Goal: Check status: Check status

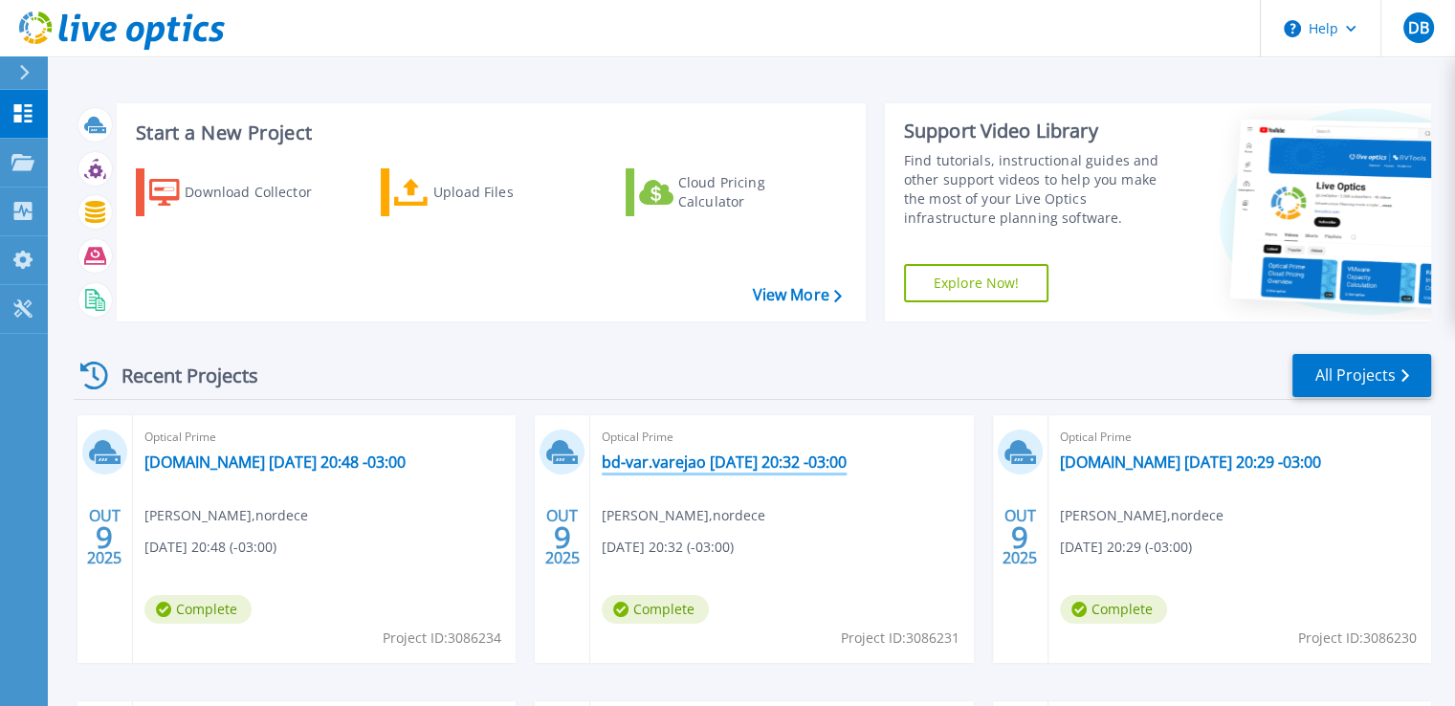
click at [766, 464] on link "bd-var.varejao [DATE] 20:32 -03:00" at bounding box center [724, 462] width 245 height 19
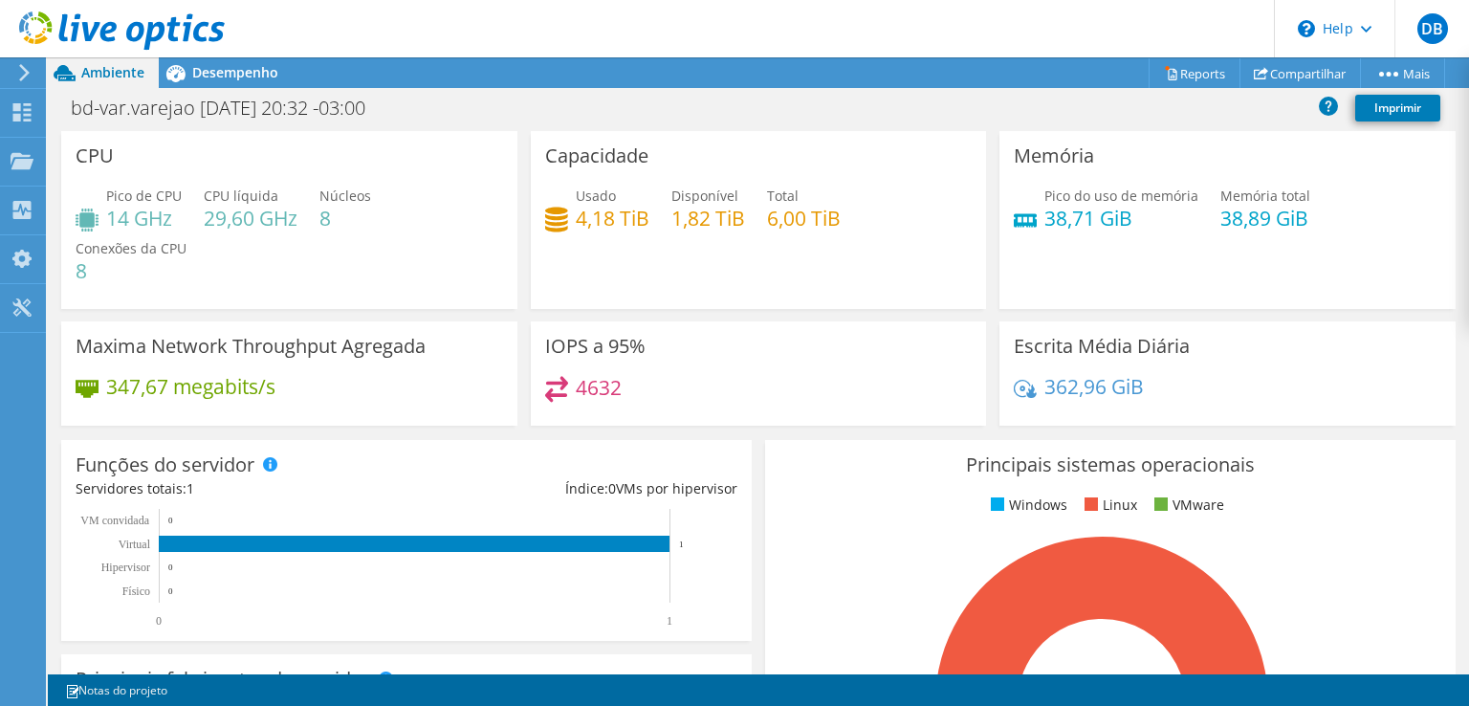
scroll to position [670, 0]
click at [869, 487] on div "Principais sistemas operacionais Windows Linux VMware 100.0% RHEL 7" at bounding box center [1110, 669] width 691 height 458
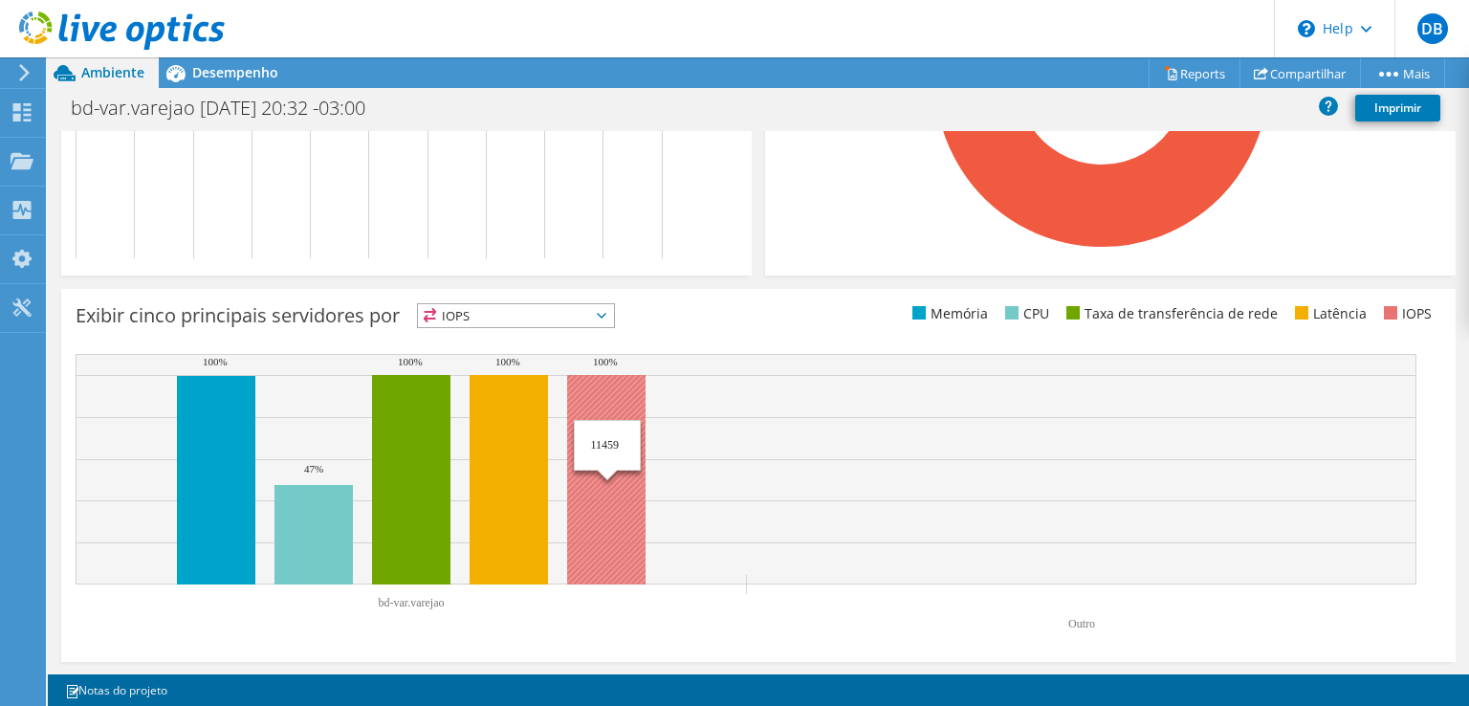
scroll to position [144, 0]
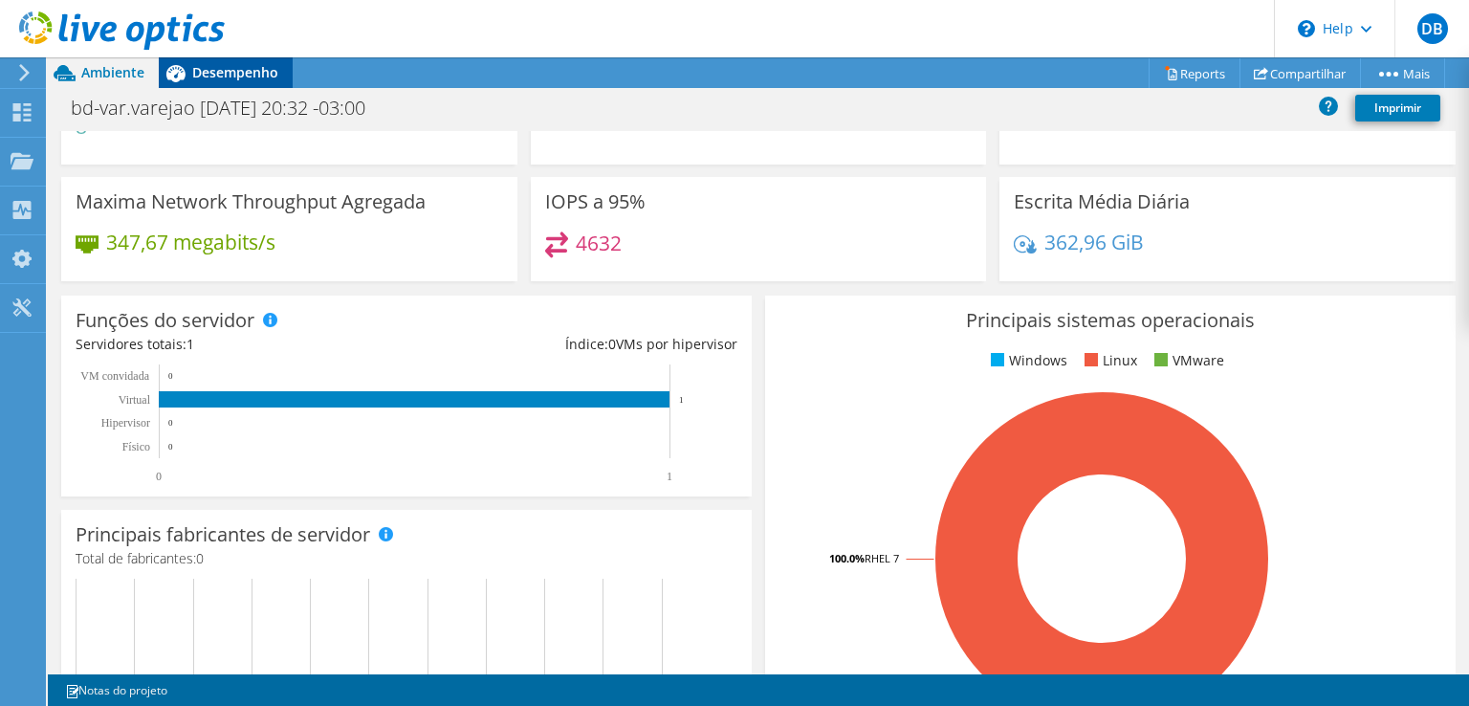
click at [248, 69] on span "Desempenho" at bounding box center [235, 72] width 86 height 18
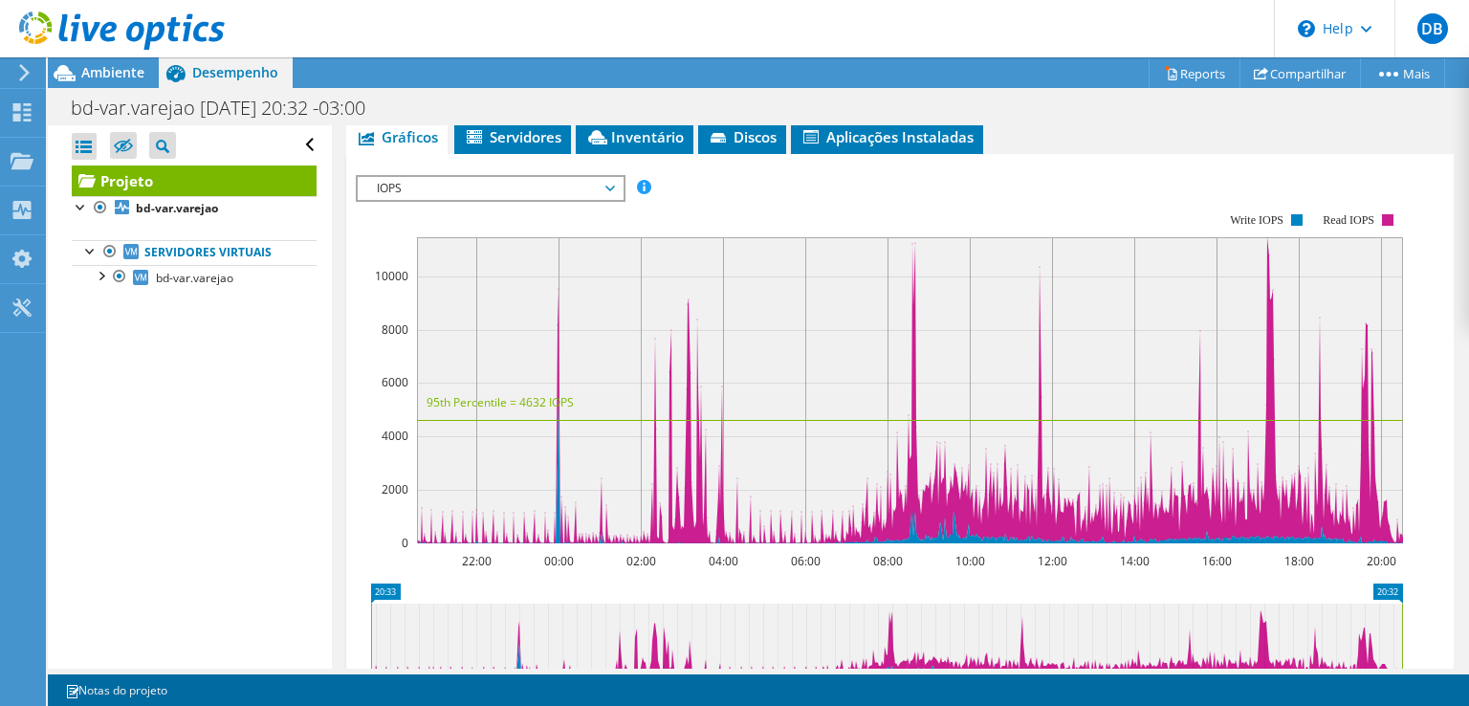
scroll to position [0, 0]
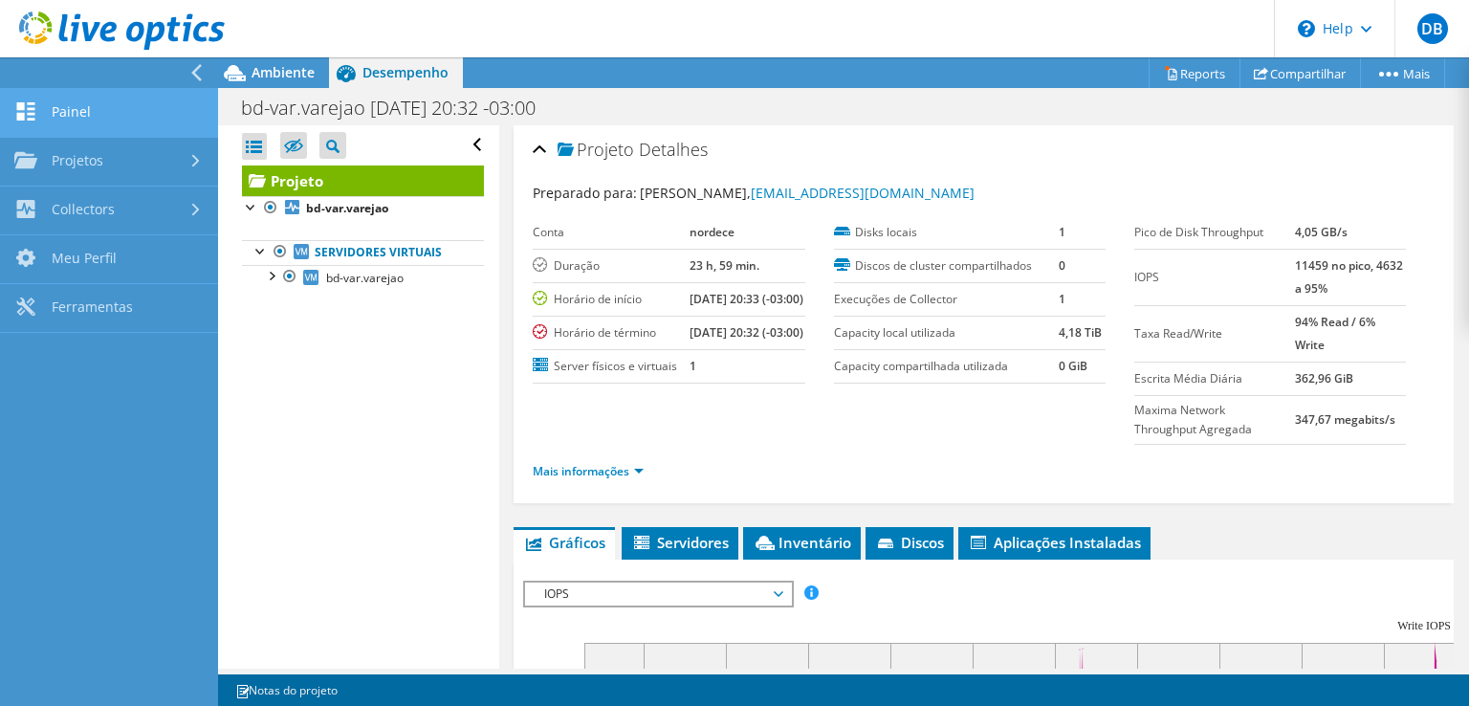
click at [80, 91] on link "Painel" at bounding box center [109, 113] width 218 height 49
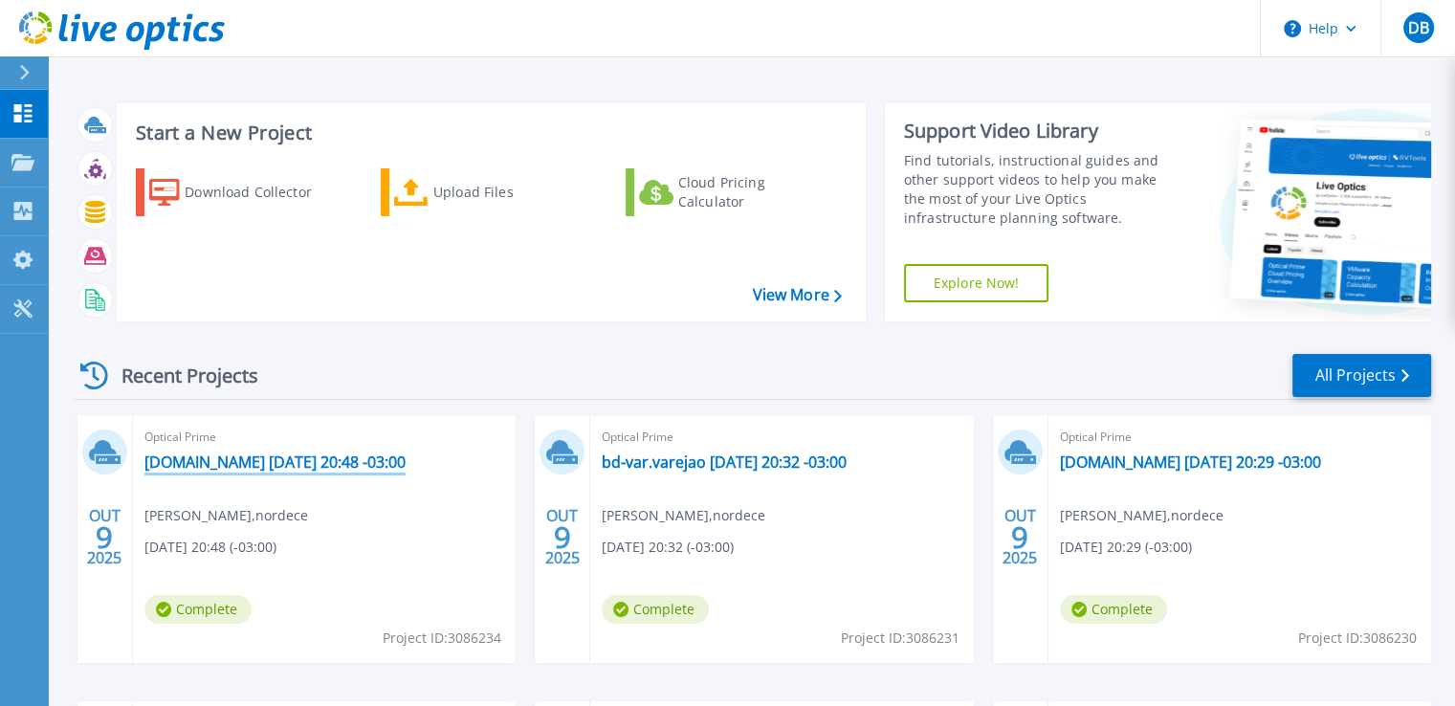
click at [253, 469] on link "[DOMAIN_NAME] [DATE] 20:48 -03:00" at bounding box center [274, 462] width 261 height 19
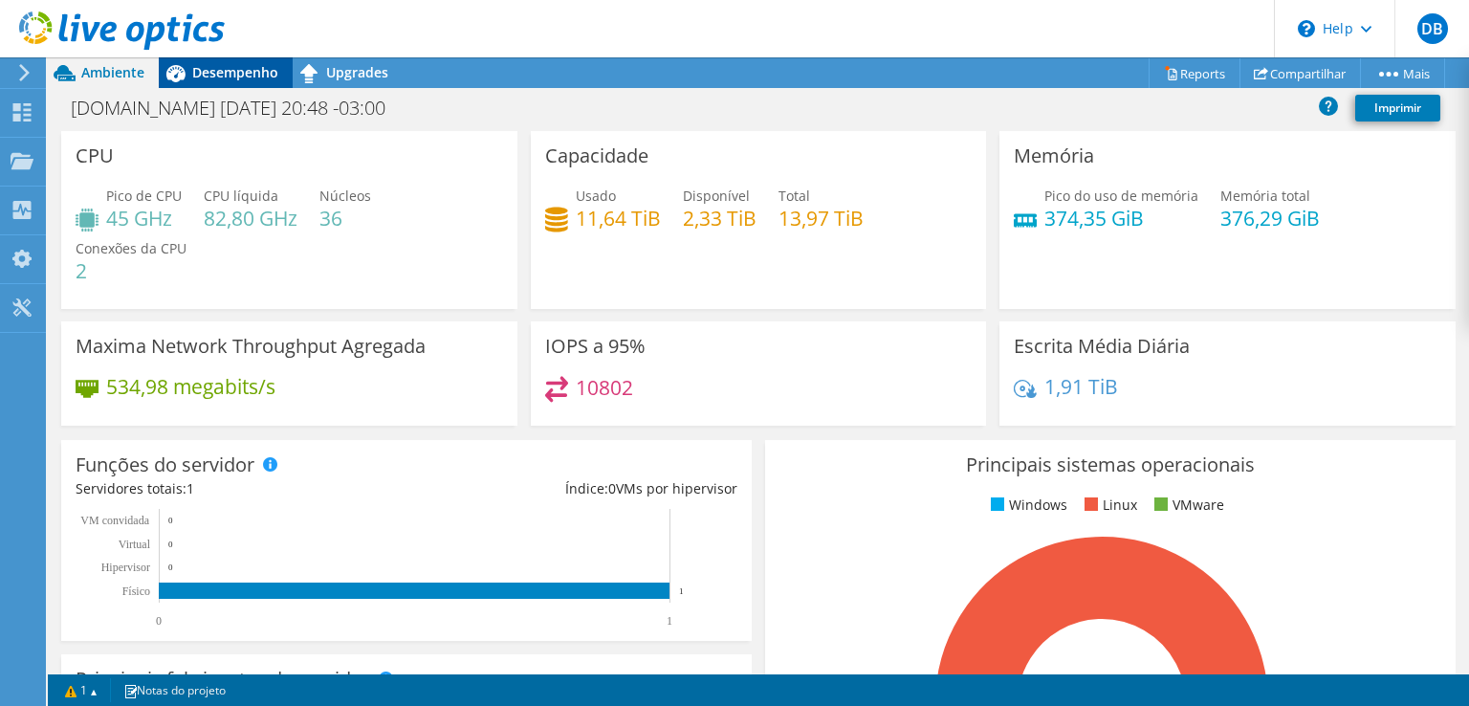
click at [218, 73] on span "Desempenho" at bounding box center [235, 72] width 86 height 18
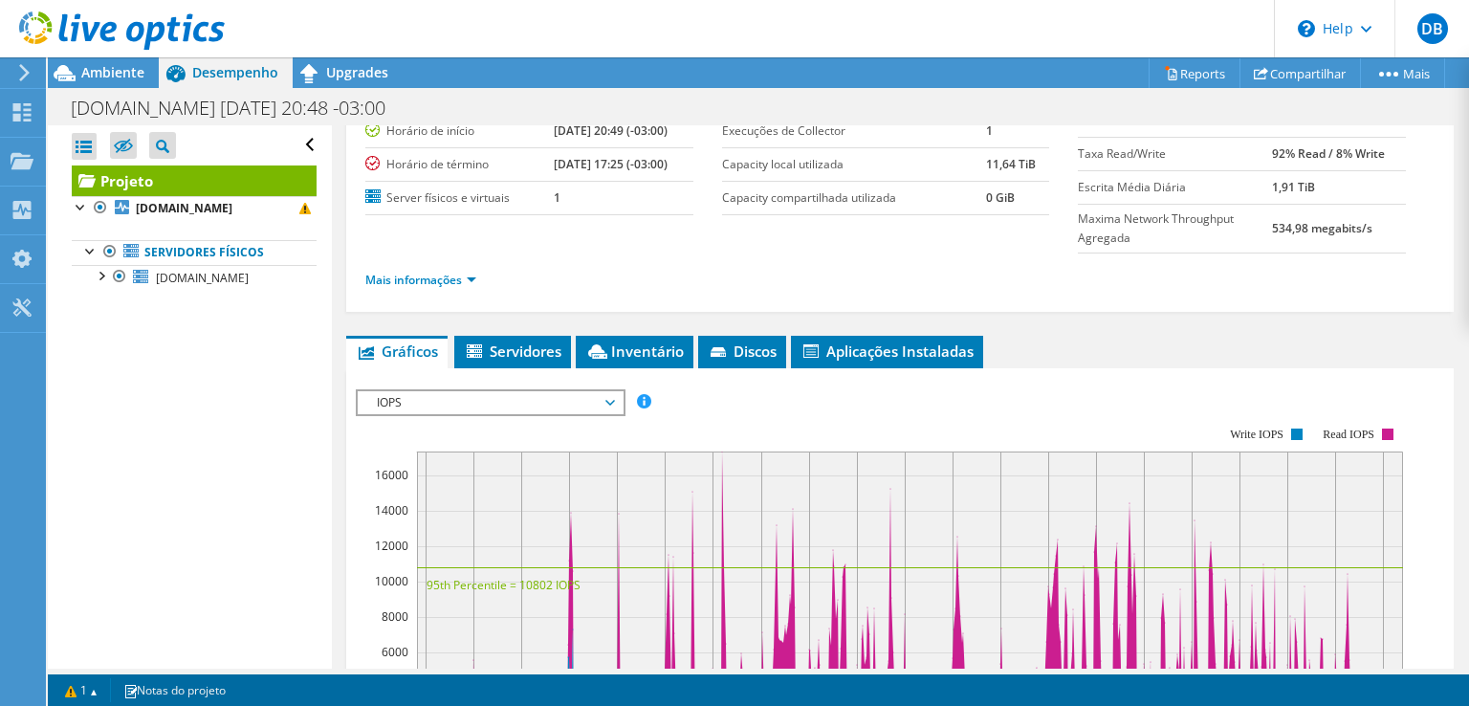
scroll to position [191, 0]
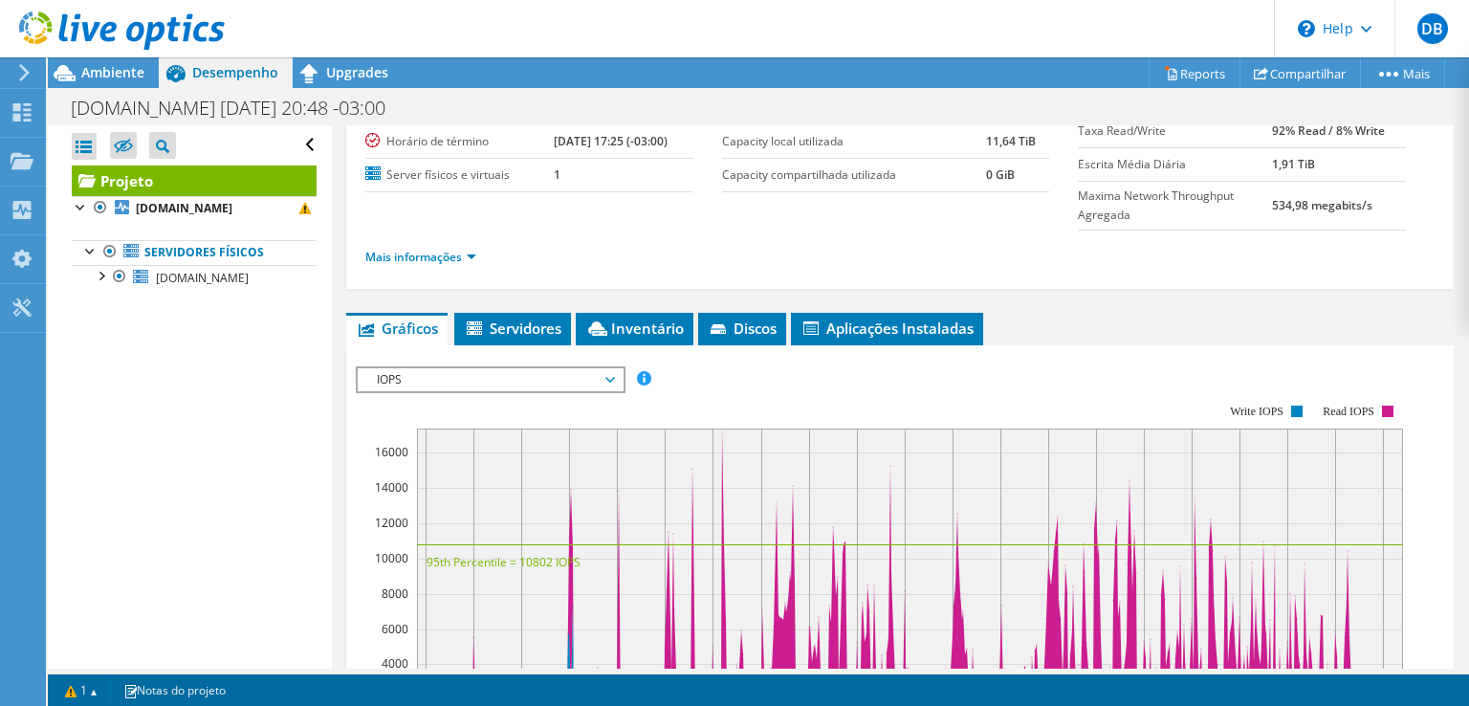
click at [484, 368] on span "IOPS" at bounding box center [490, 379] width 246 height 23
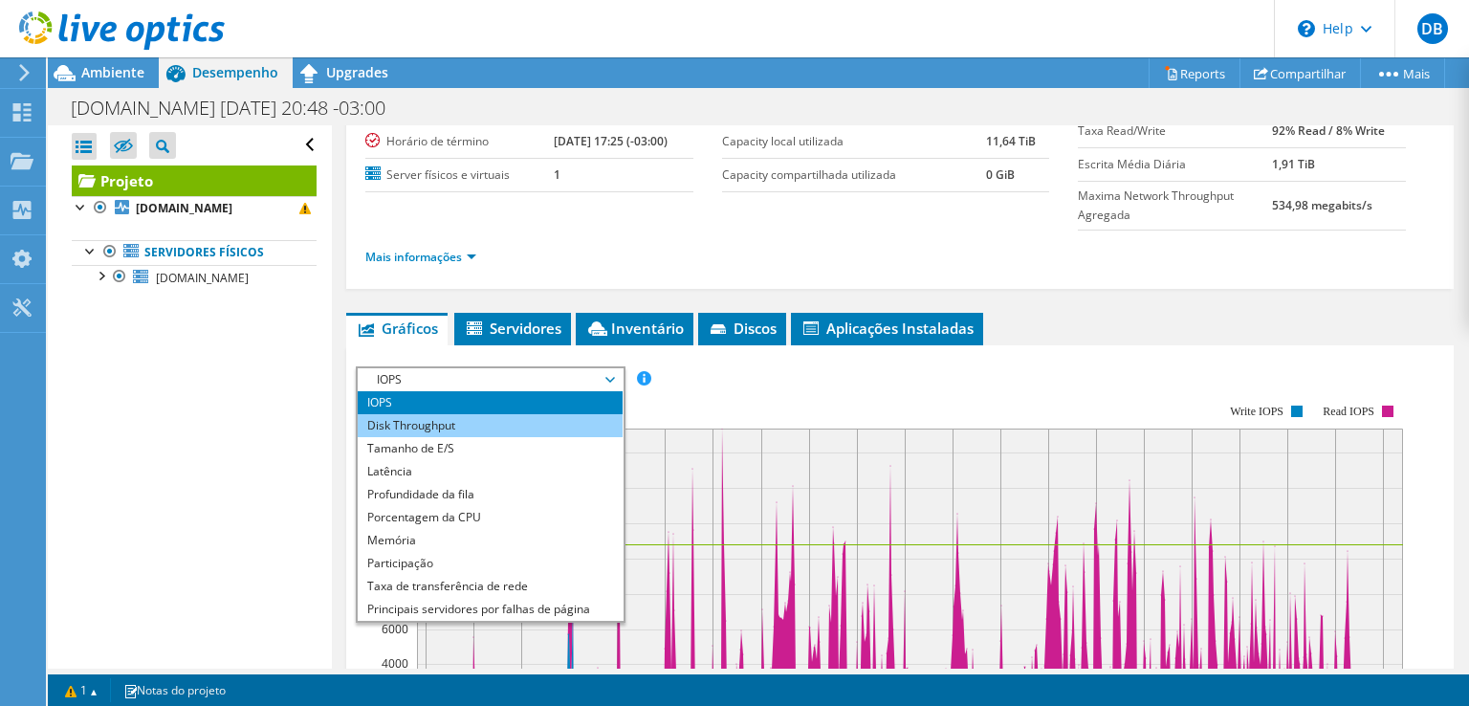
click at [471, 420] on li "Disk Throughput" at bounding box center [490, 425] width 265 height 23
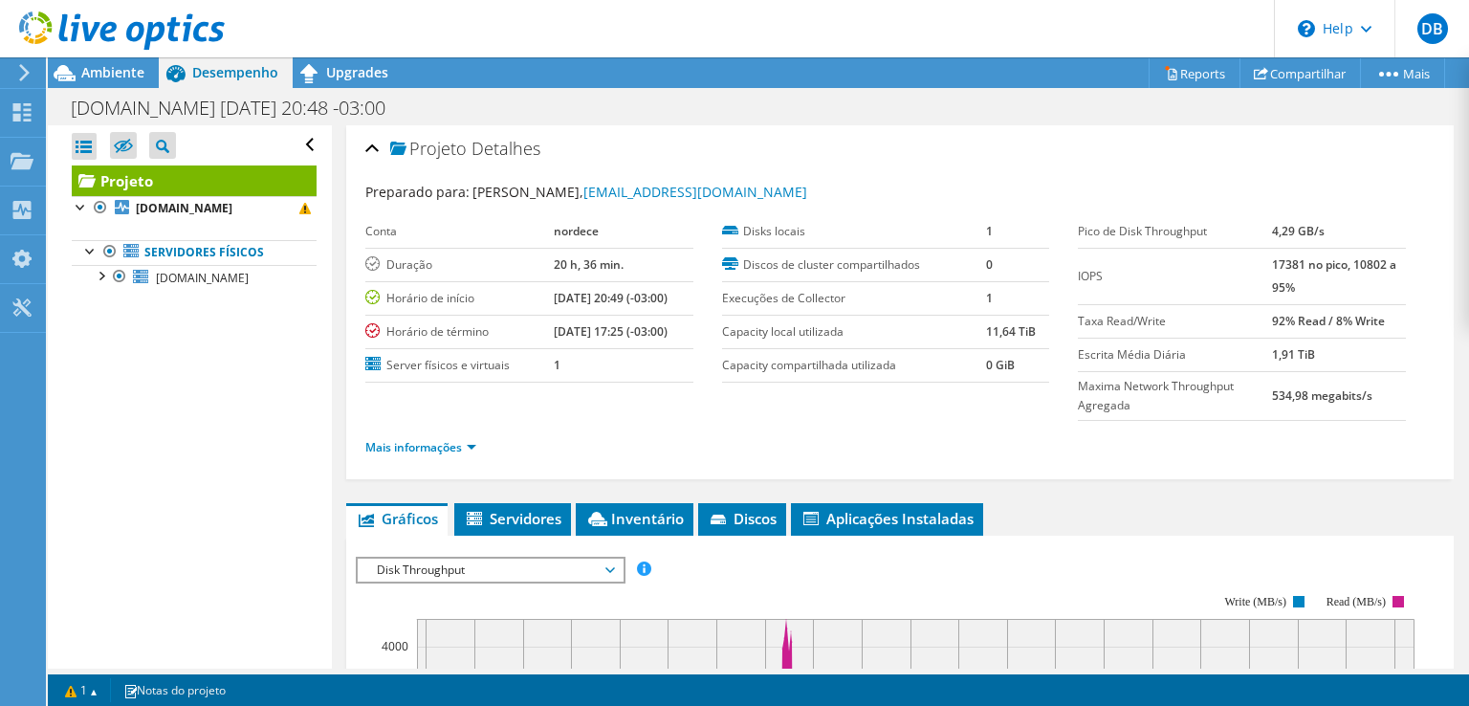
scroll to position [0, 0]
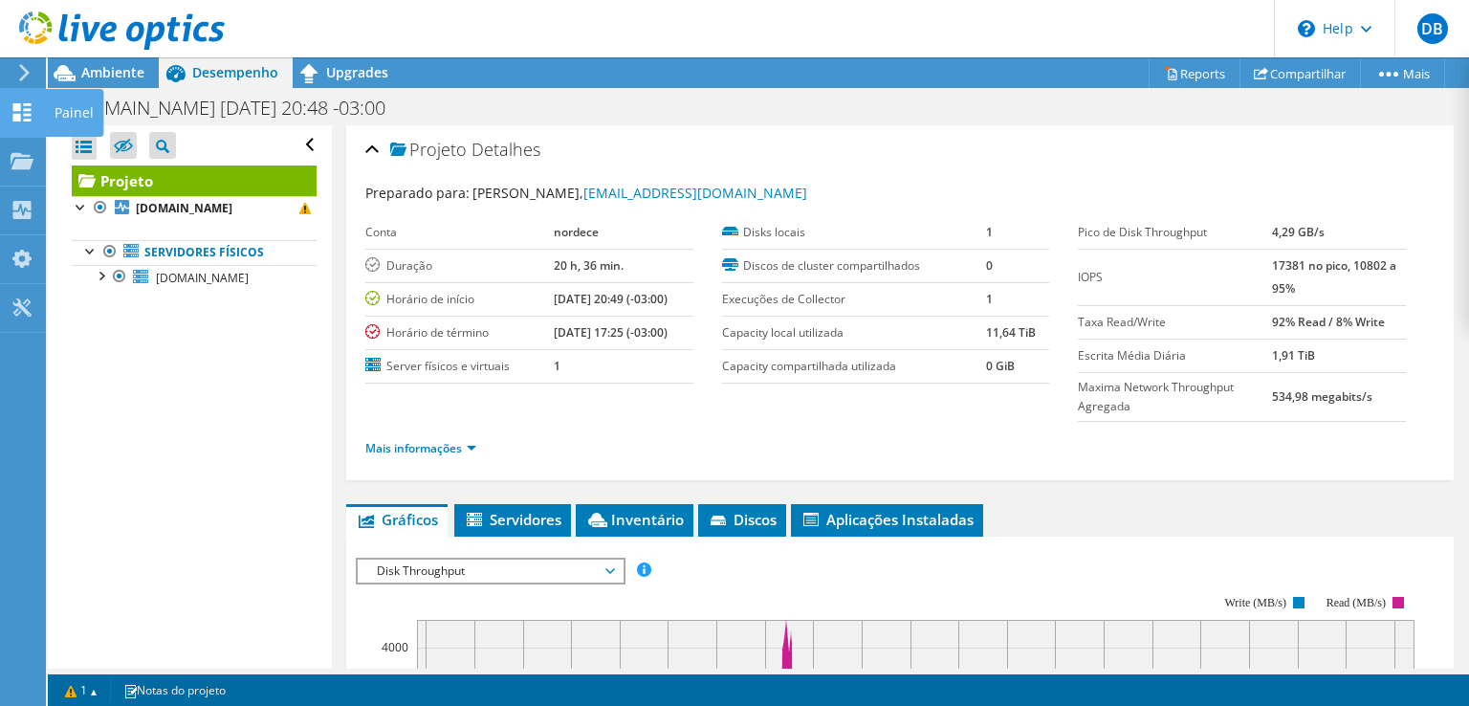
click at [24, 115] on use at bounding box center [22, 112] width 18 height 18
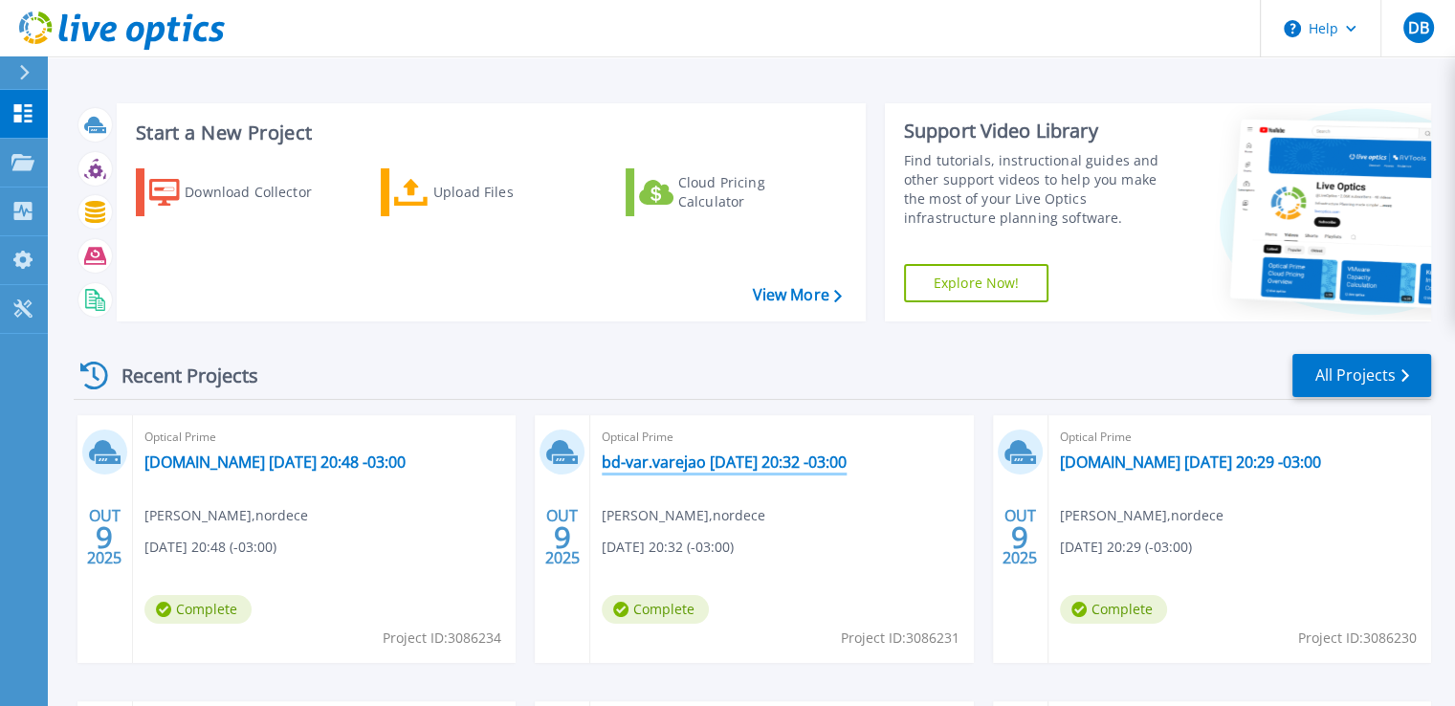
click at [736, 465] on link "bd-var.varejao [DATE] 20:32 -03:00" at bounding box center [724, 462] width 245 height 19
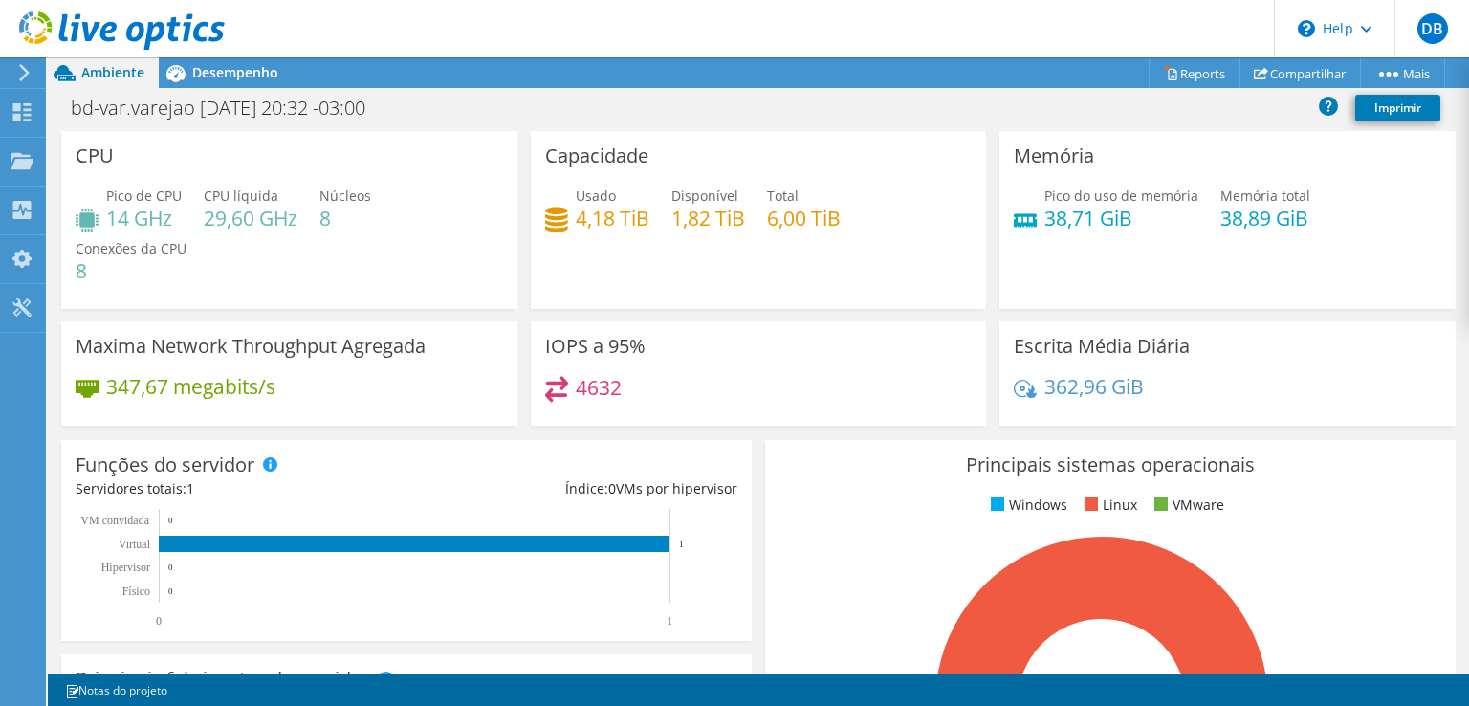
click at [208, 61] on div at bounding box center [112, 32] width 225 height 64
click at [213, 70] on span "Desempenho" at bounding box center [235, 72] width 86 height 18
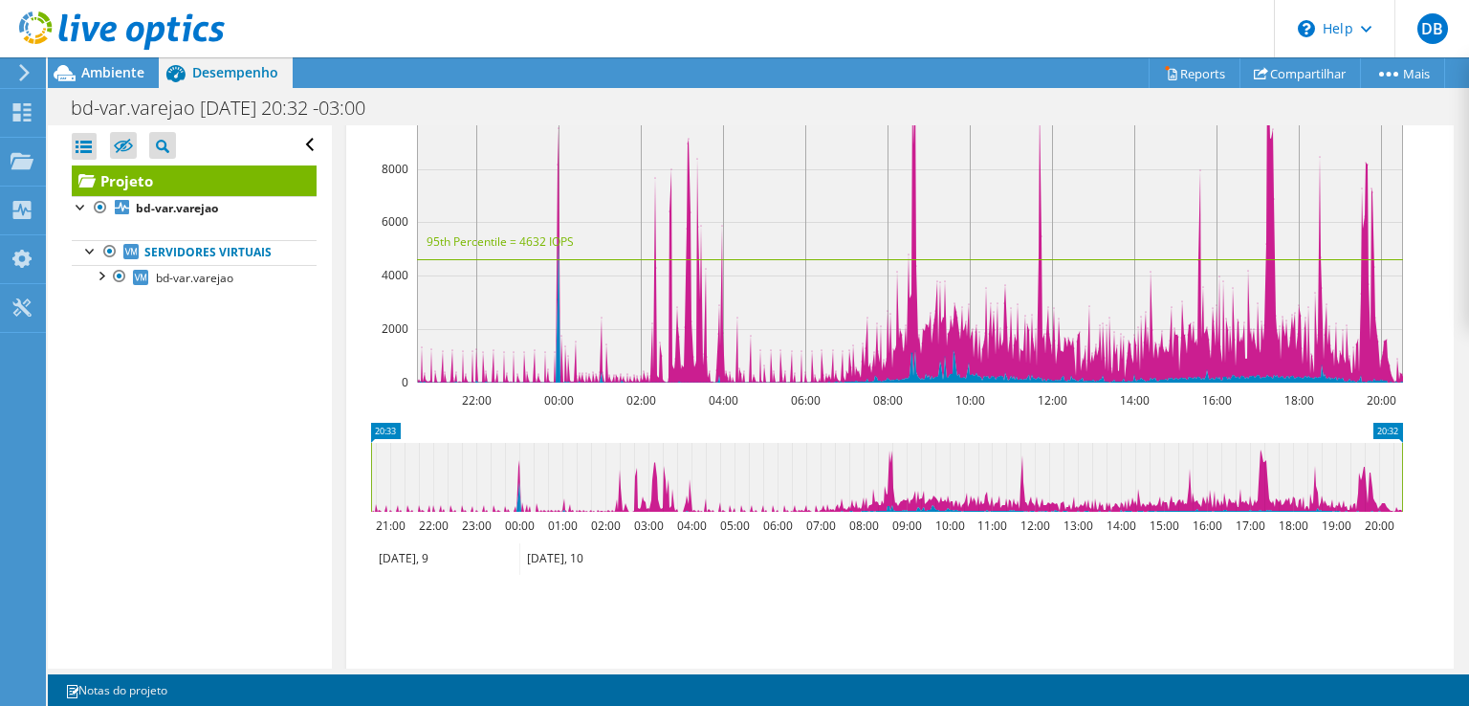
scroll to position [574, 0]
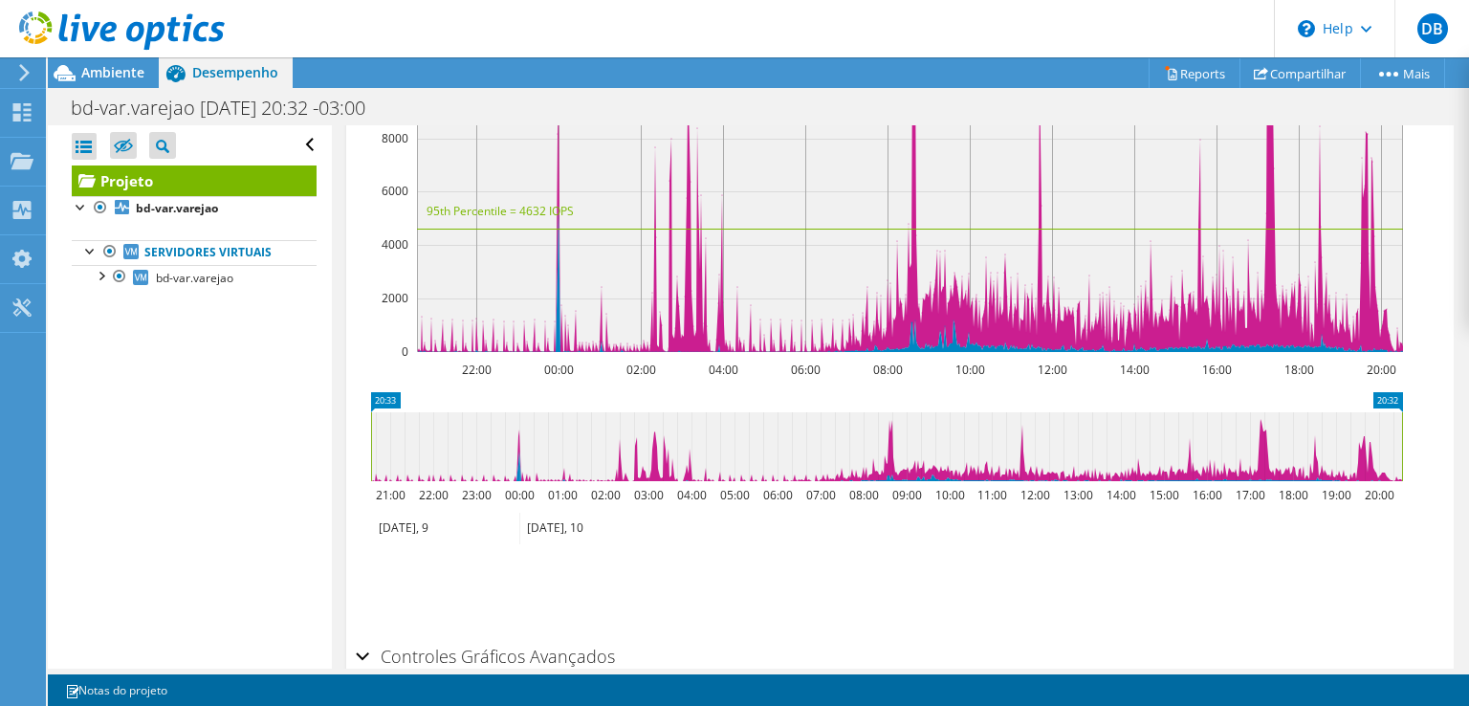
click at [28, 78] on icon at bounding box center [24, 72] width 14 height 17
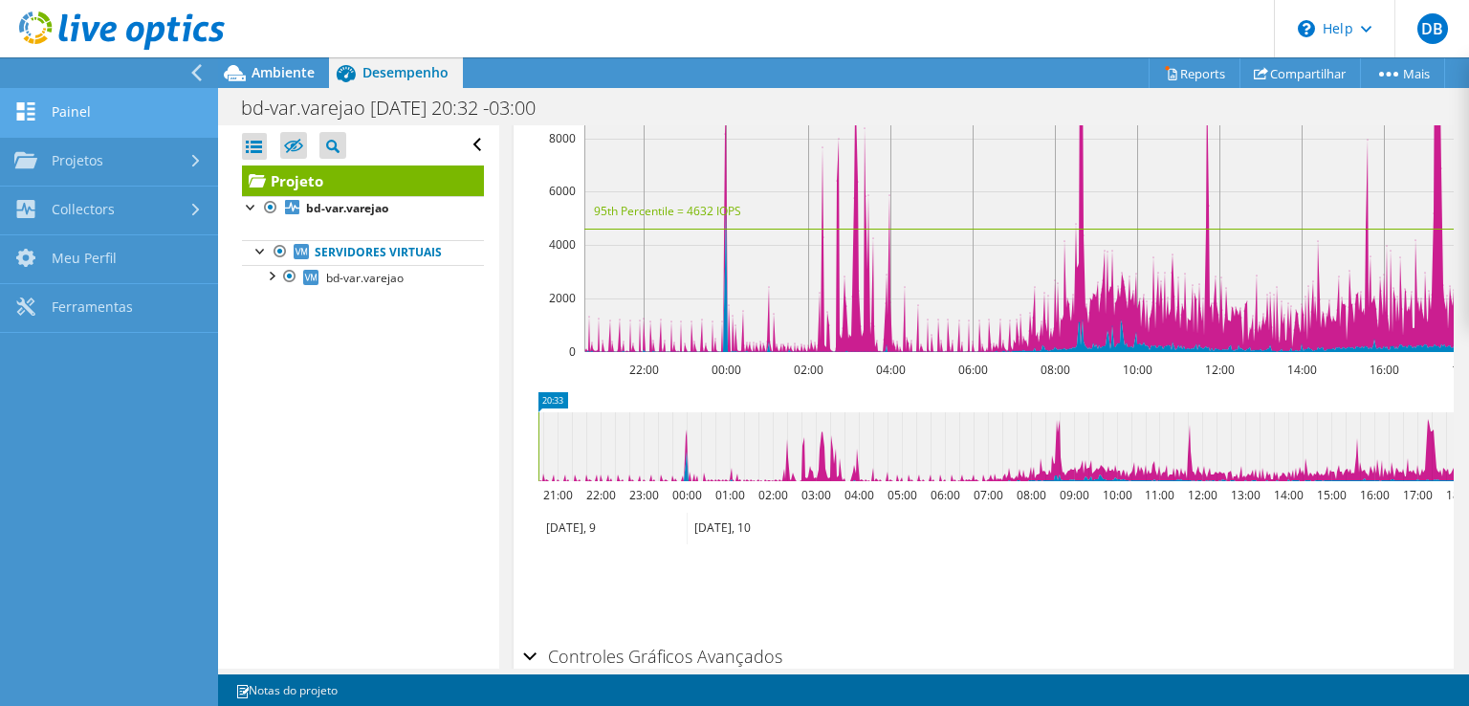
click at [69, 109] on link "Painel" at bounding box center [109, 113] width 218 height 49
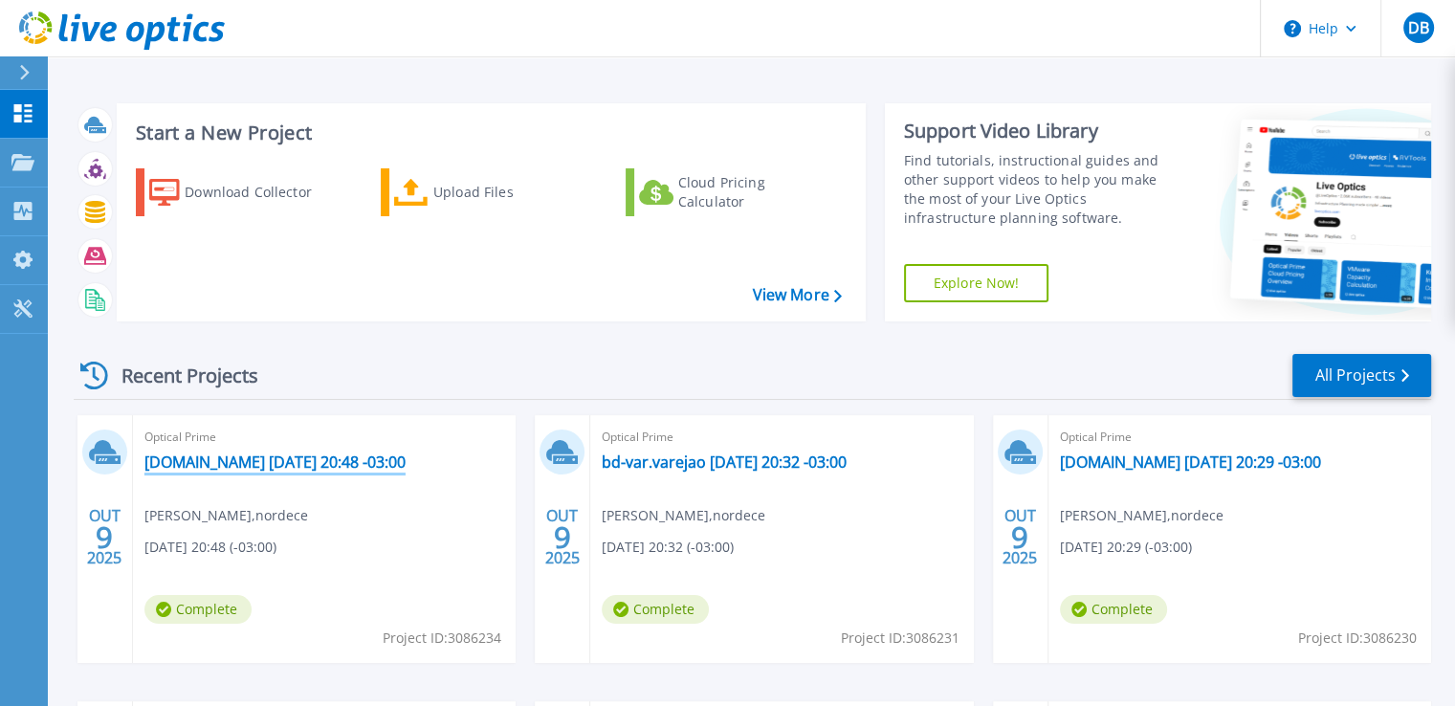
click at [356, 468] on link "[DOMAIN_NAME] [DATE] 20:48 -03:00" at bounding box center [274, 462] width 261 height 19
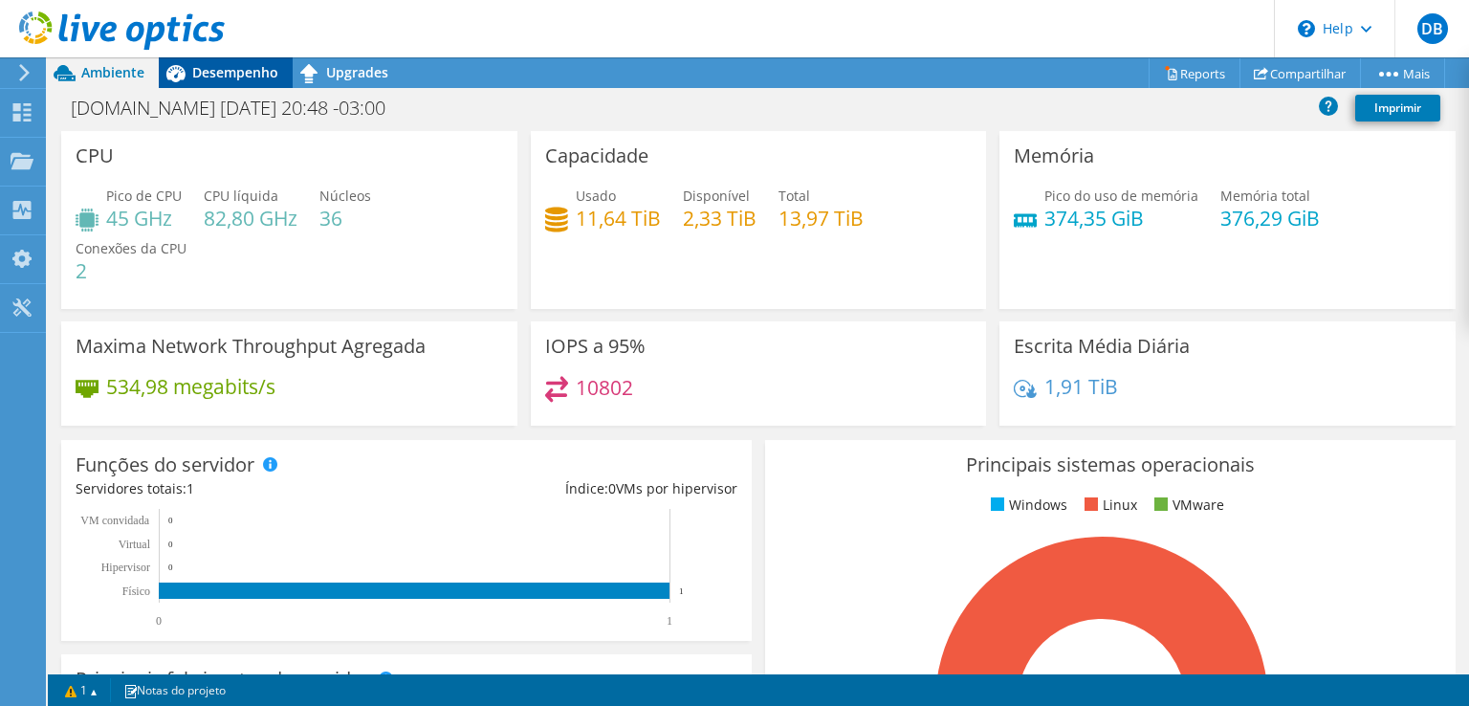
click at [232, 74] on span "Desempenho" at bounding box center [235, 72] width 86 height 18
